Goal: Task Accomplishment & Management: Manage account settings

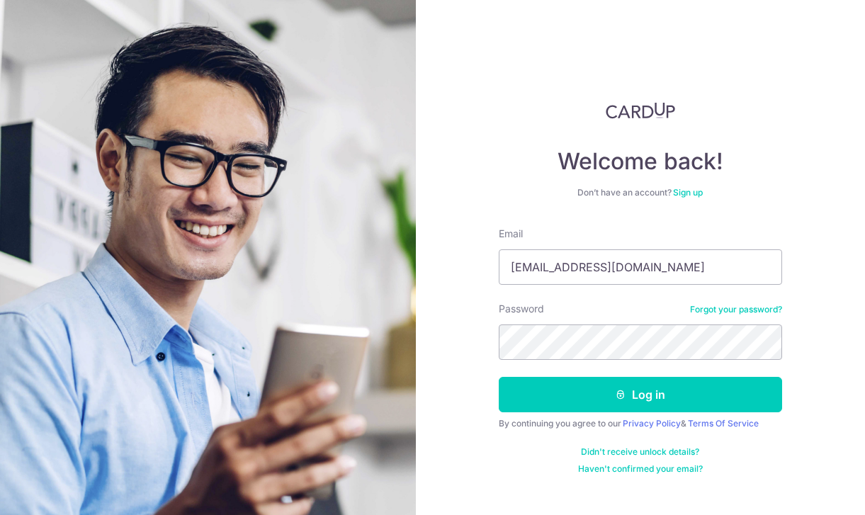
click at [573, 396] on button "Log in" at bounding box center [640, 394] width 283 height 35
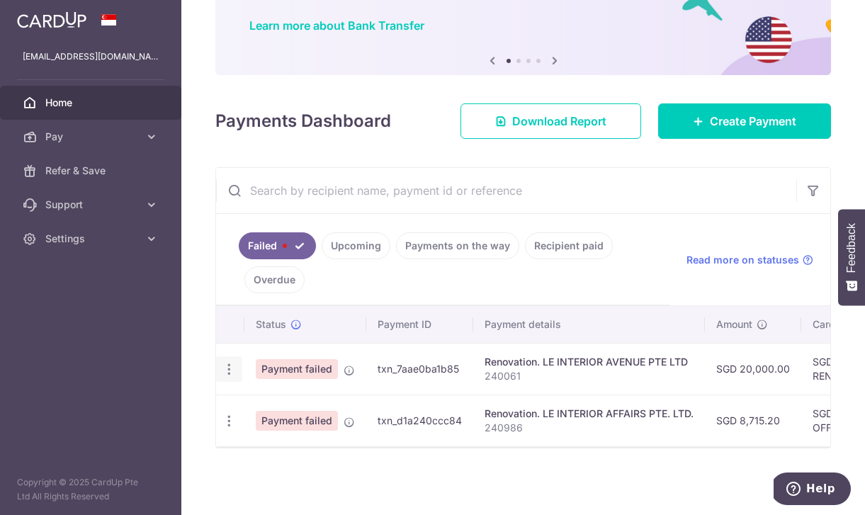
click at [223, 366] on icon "button" at bounding box center [229, 369] width 15 height 15
click at [264, 406] on span "Update payment" at bounding box center [305, 408] width 96 height 17
radio input "true"
type input "20,000.00"
type input "240061"
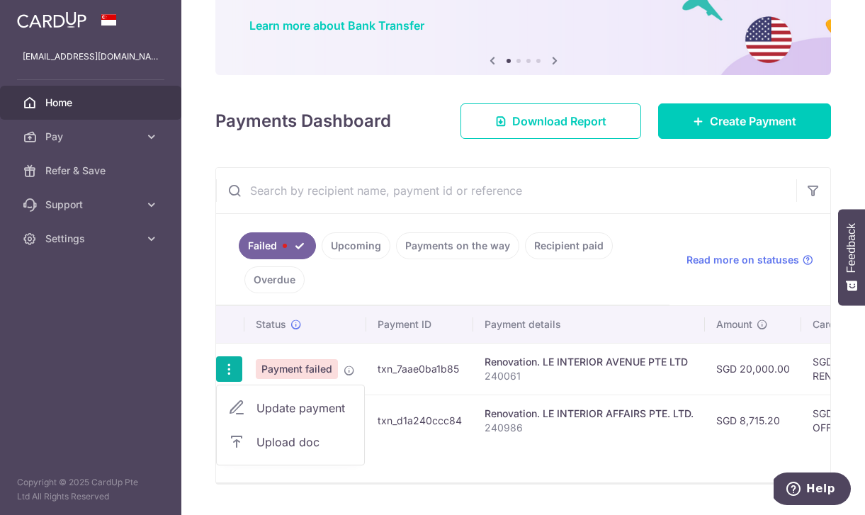
type input "40%"
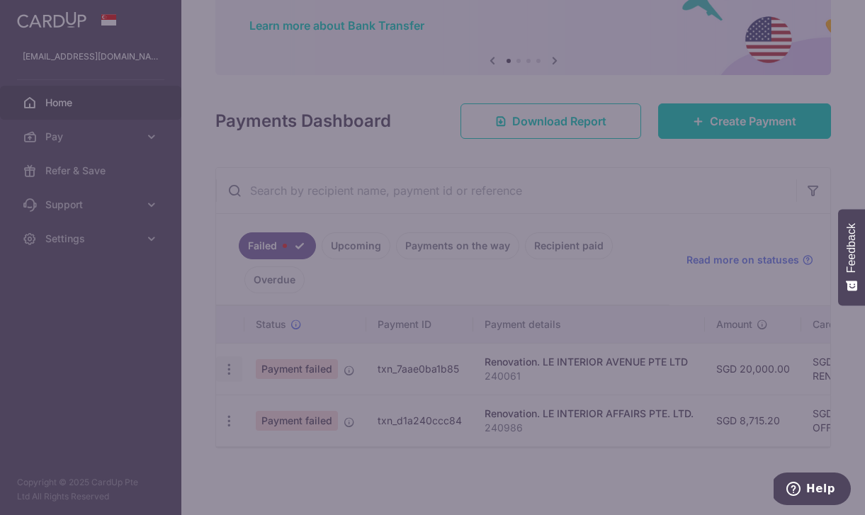
type input "RENO25ONE"
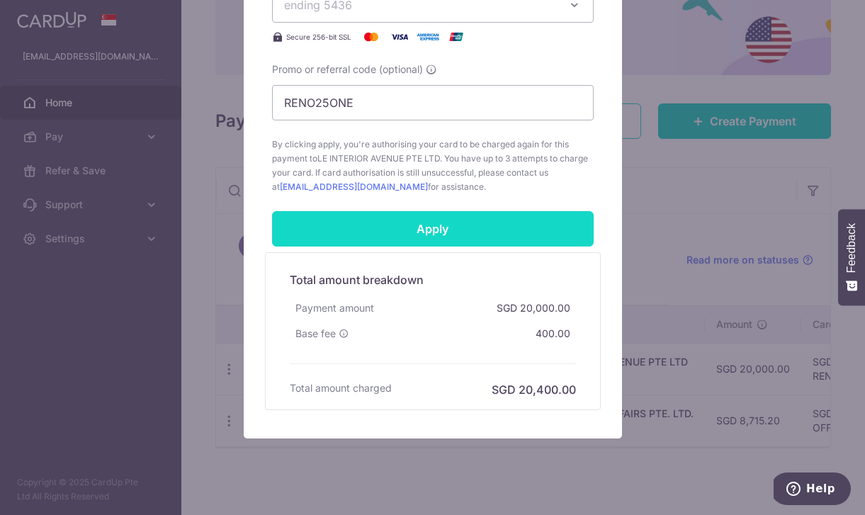
scroll to position [727, 0]
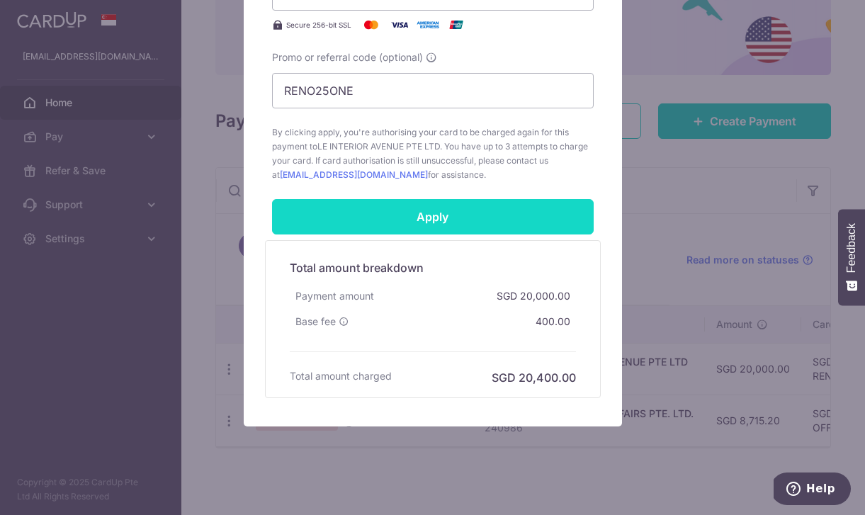
click at [389, 218] on input "Apply" at bounding box center [433, 216] width 322 height 35
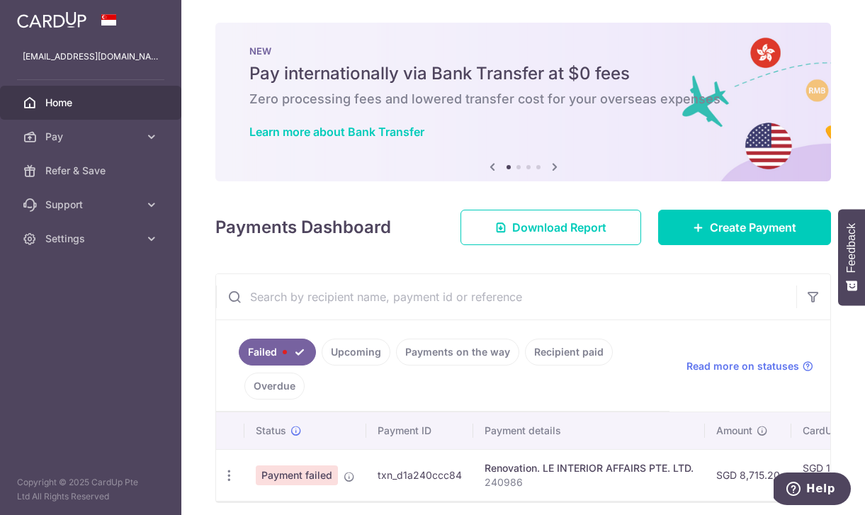
scroll to position [55, 0]
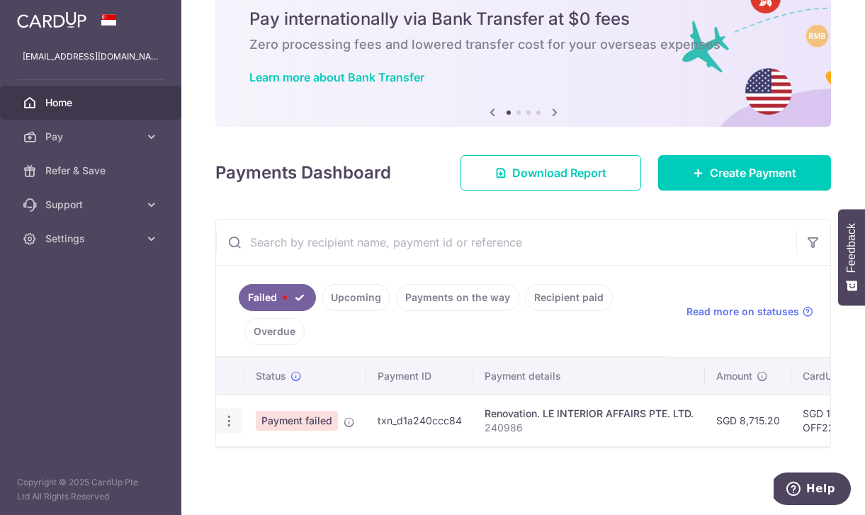
click at [228, 415] on icon "button" at bounding box center [229, 421] width 15 height 15
click at [283, 466] on span "Update payment" at bounding box center [305, 459] width 96 height 17
radio input "true"
type input "8,715.20"
type input "240986"
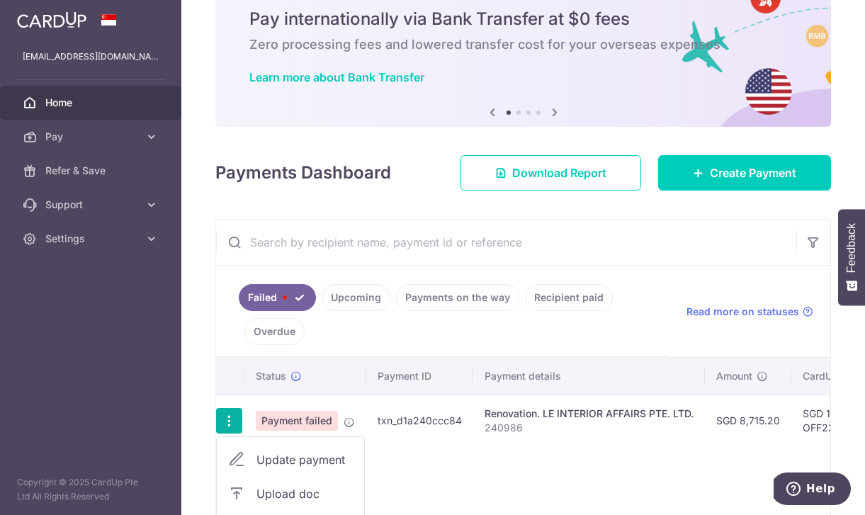
type input "40%"
type input "OFF225"
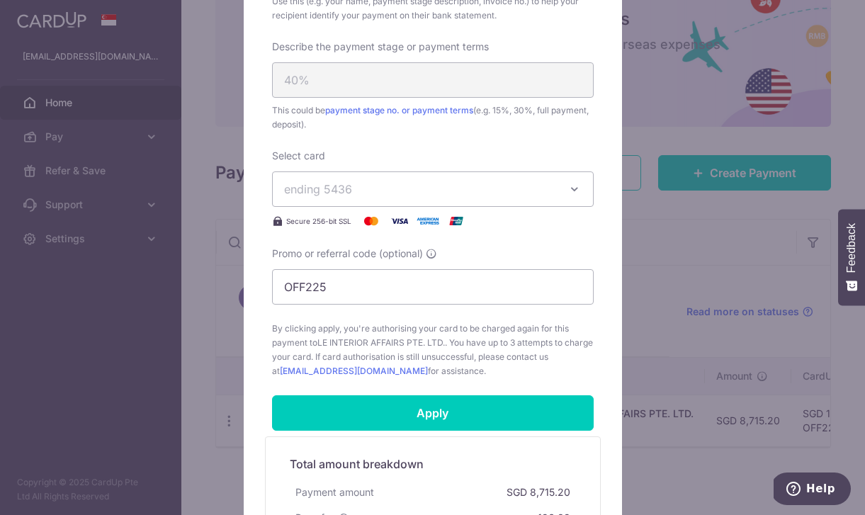
scroll to position [741, 0]
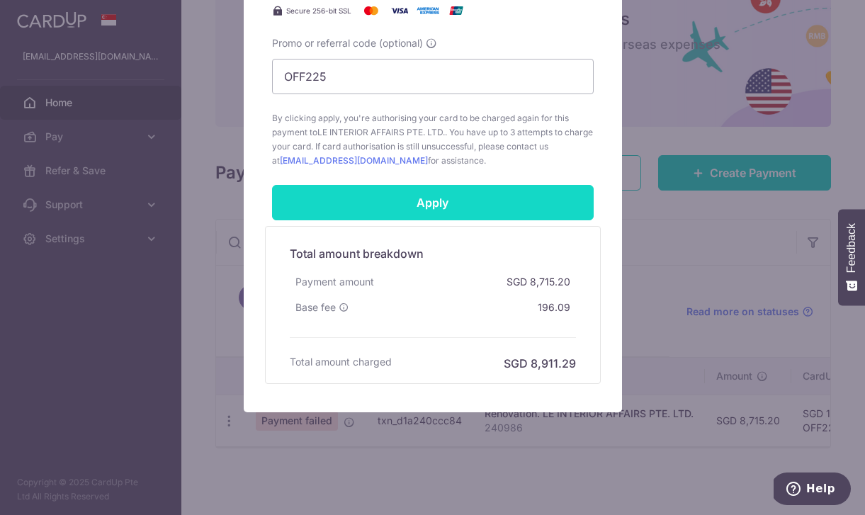
click at [395, 203] on input "Apply" at bounding box center [433, 202] width 322 height 35
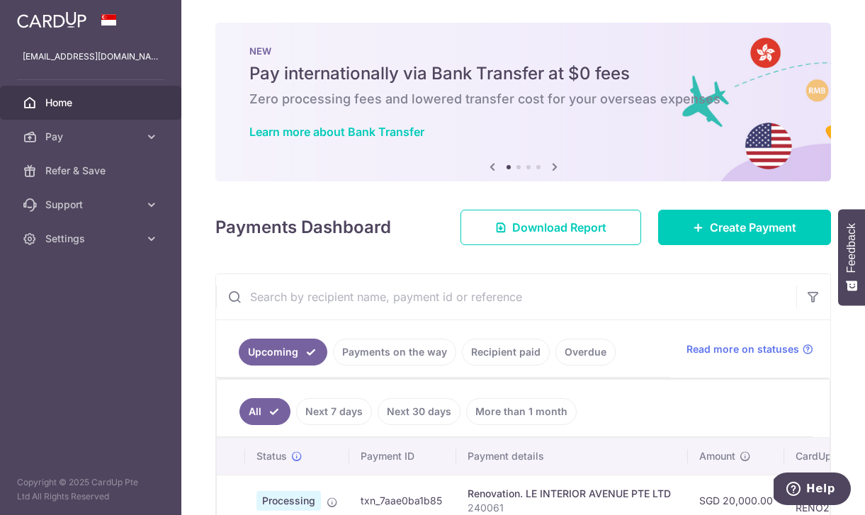
click at [428, 364] on link "Payments on the way" at bounding box center [394, 352] width 123 height 27
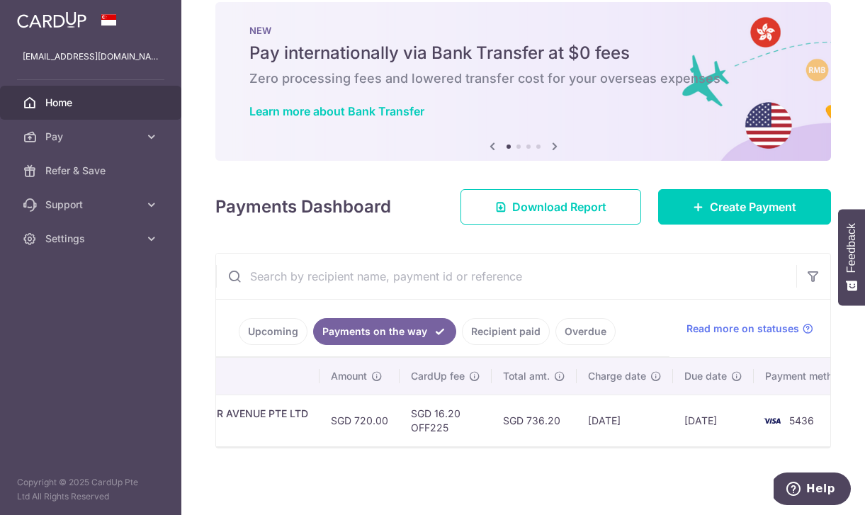
scroll to position [0, 390]
click at [502, 338] on link "Recipient paid" at bounding box center [506, 331] width 88 height 27
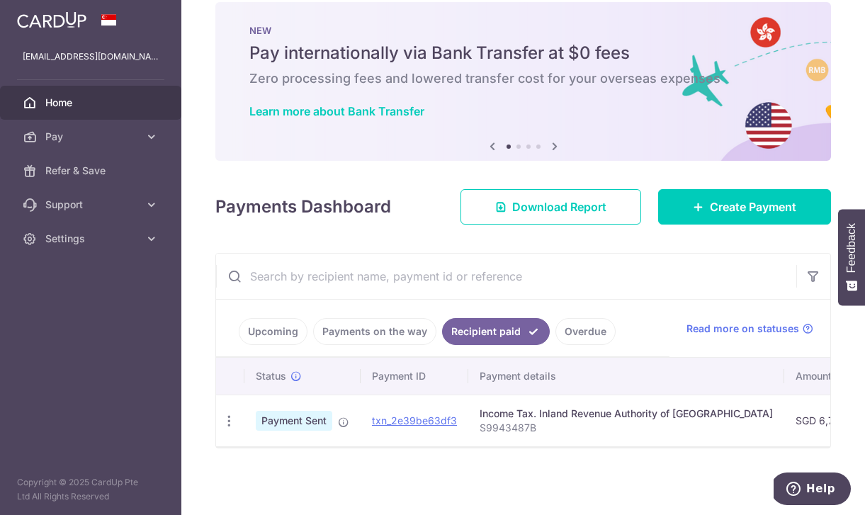
click at [407, 336] on link "Payments on the way" at bounding box center [374, 331] width 123 height 27
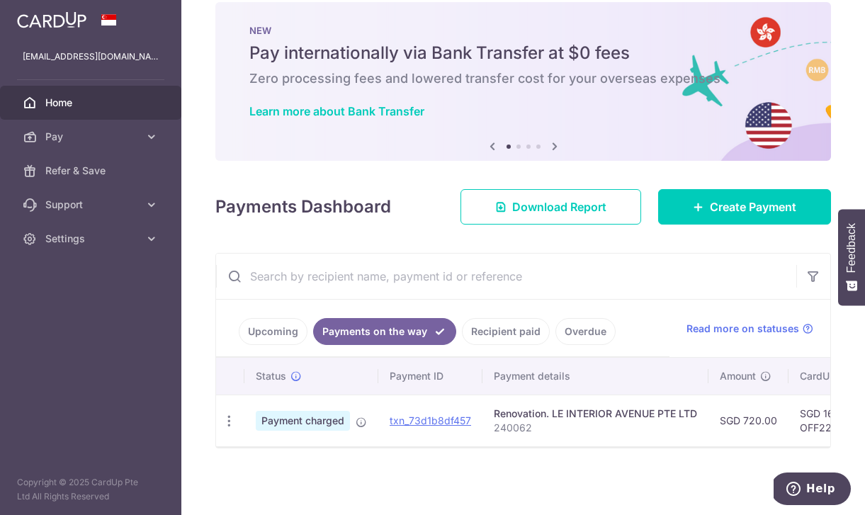
click at [274, 325] on link "Upcoming" at bounding box center [273, 331] width 69 height 27
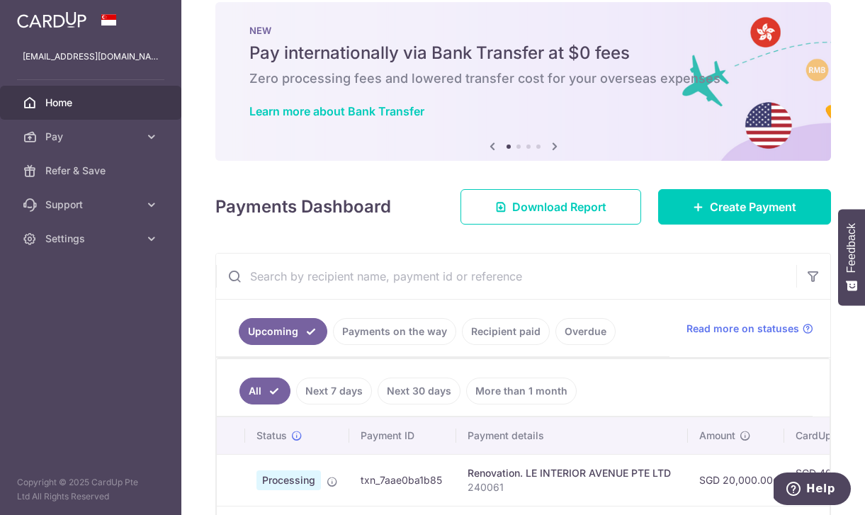
click at [366, 324] on link "Payments on the way" at bounding box center [394, 331] width 123 height 27
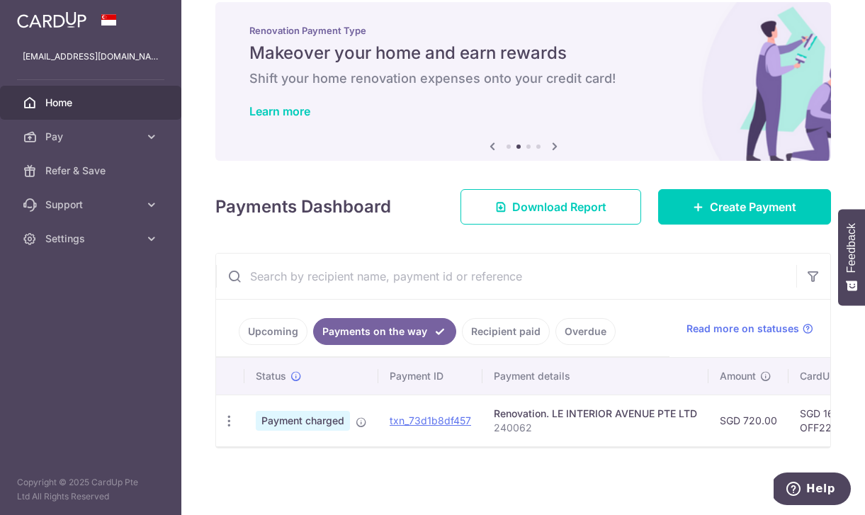
click at [280, 325] on link "Upcoming" at bounding box center [273, 331] width 69 height 27
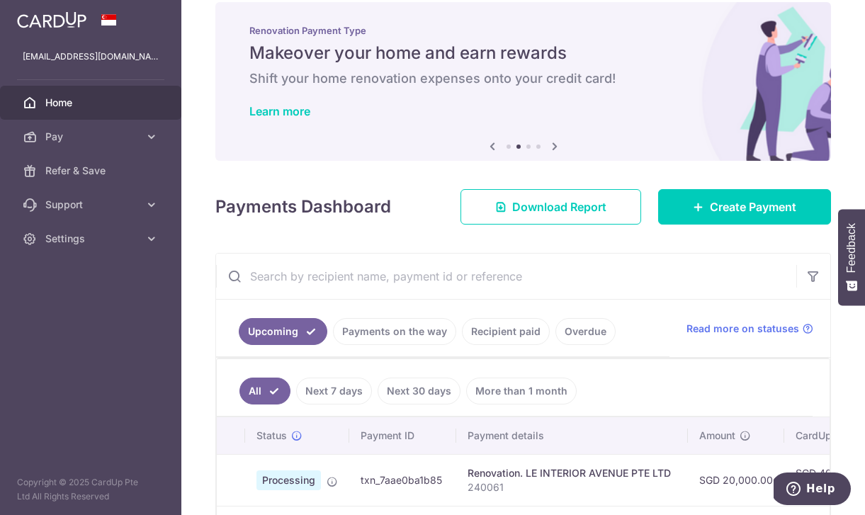
scroll to position [133, 0]
